Goal: Find specific page/section

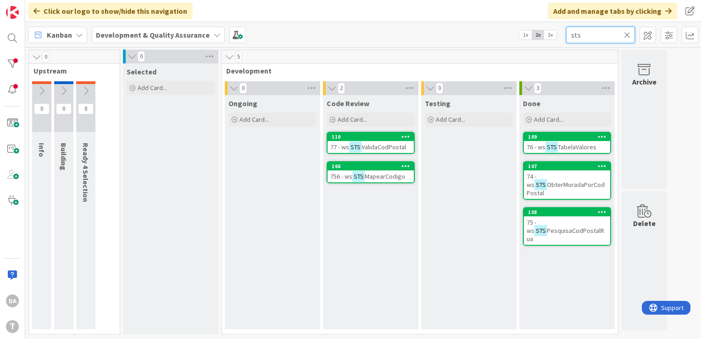
drag, startPoint x: 584, startPoint y: 35, endPoint x: 562, endPoint y: 34, distance: 21.6
click at [562, 34] on div "Kanban Development & Quality Assurance 1x 2x 3x sts" at bounding box center [363, 34] width 676 height 25
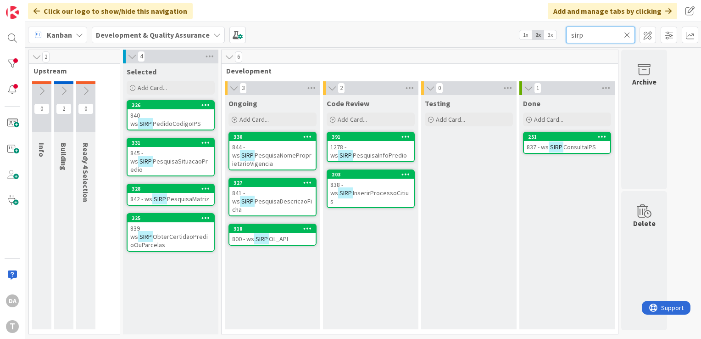
type input "sirp"
click at [68, 87] on icon at bounding box center [64, 91] width 10 height 10
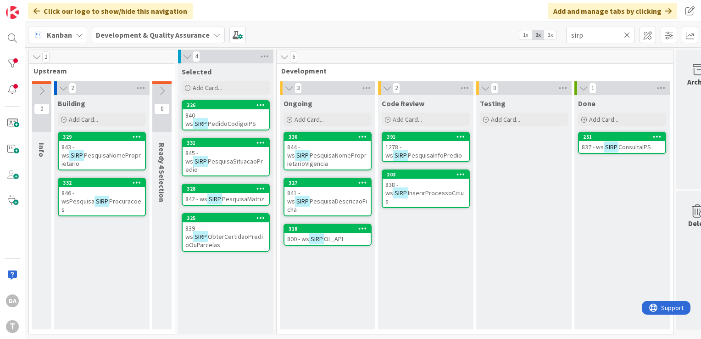
click at [321, 151] on span "PesquisaNomeProprietarioVigencia" at bounding box center [326, 159] width 79 height 17
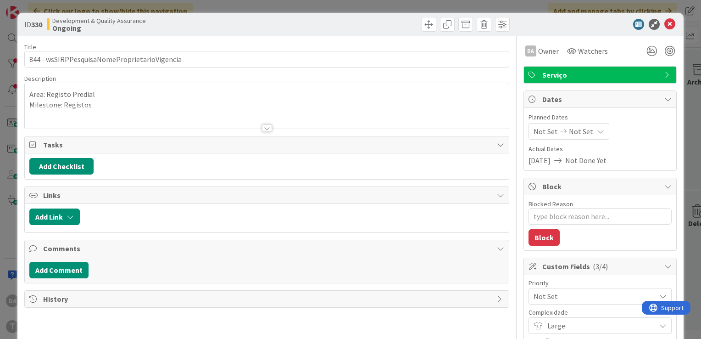
type textarea "x"
click at [262, 127] on div at bounding box center [267, 127] width 10 height 7
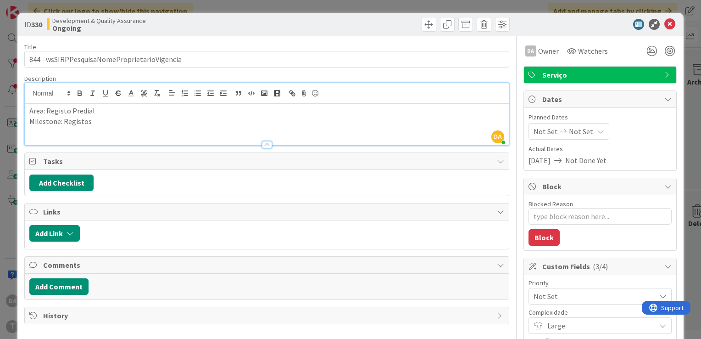
click at [262, 141] on div at bounding box center [267, 144] width 10 height 7
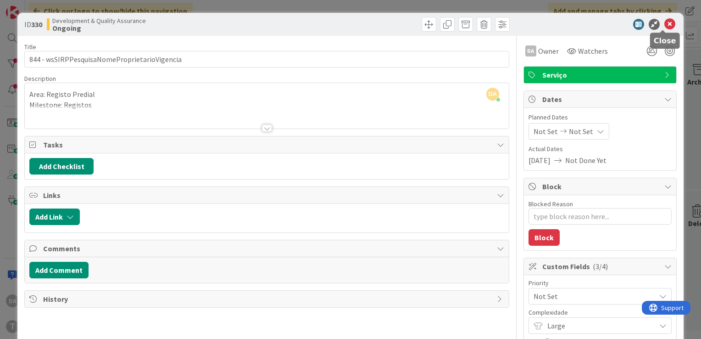
click at [666, 22] on icon at bounding box center [669, 24] width 11 height 11
